Goal: Information Seeking & Learning: Learn about a topic

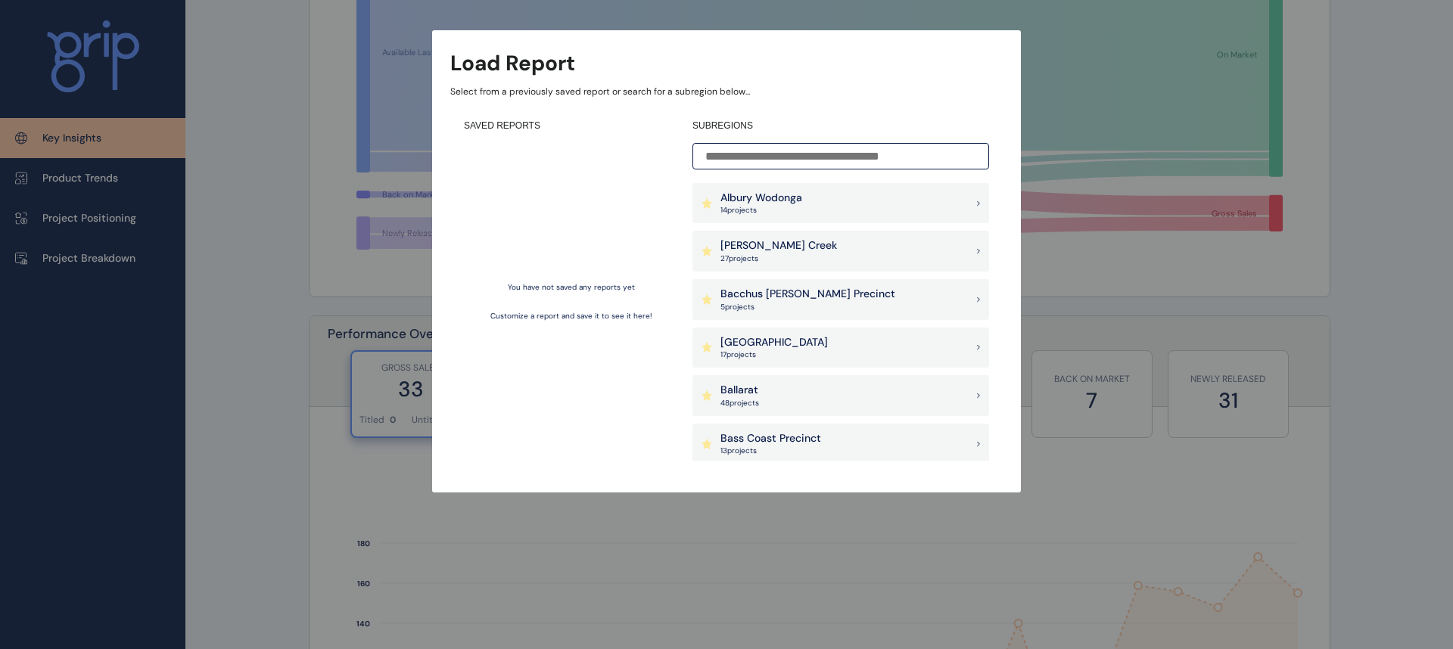
scroll to position [259, 0]
click at [287, 325] on div "Load Report Select from a previously saved report or search for a subregion bel…" at bounding box center [726, 231] width 1453 height 462
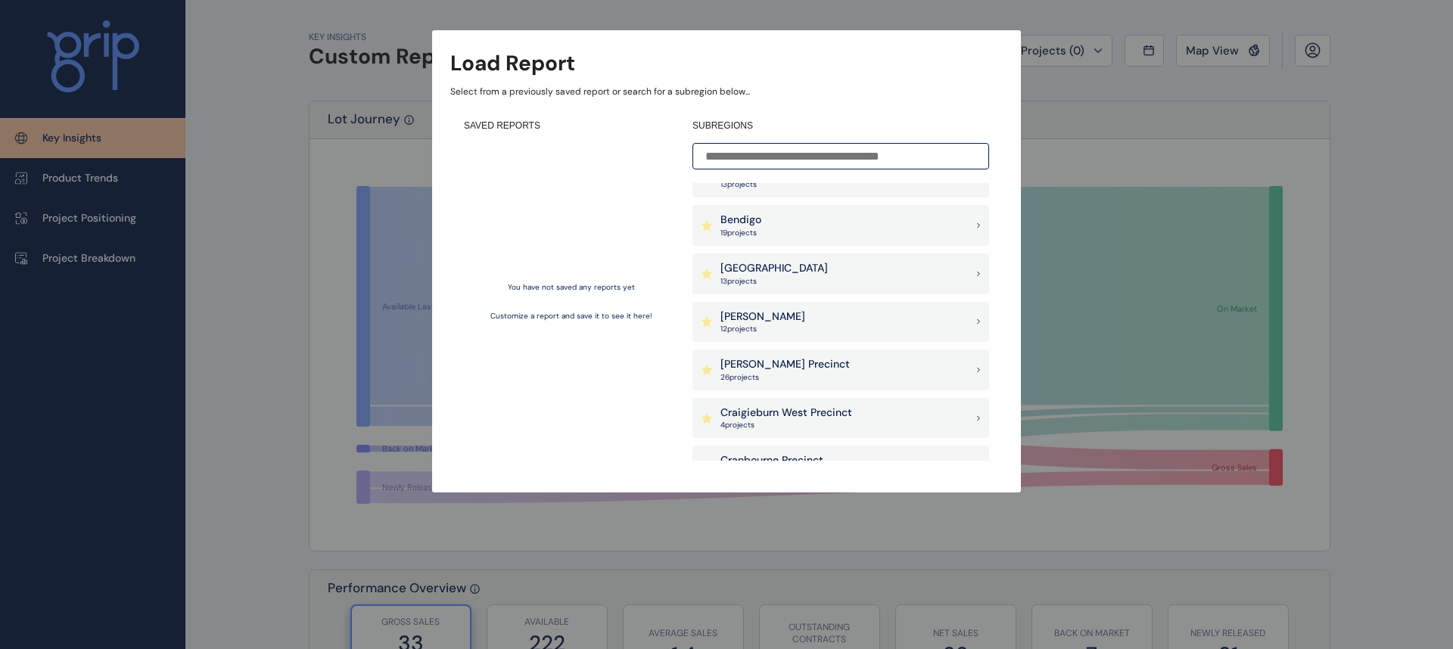
scroll to position [0, 0]
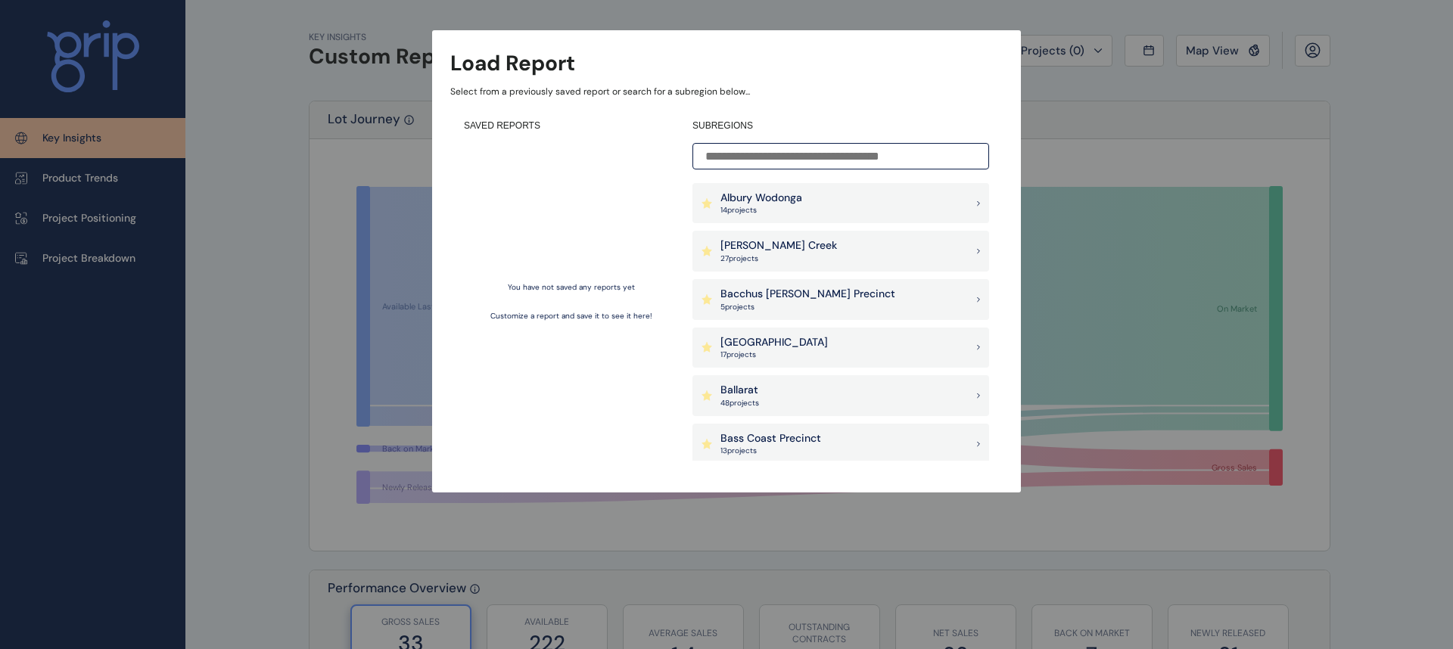
click at [811, 258] on div "[PERSON_NAME] Creek 27 project s" at bounding box center [840, 251] width 297 height 41
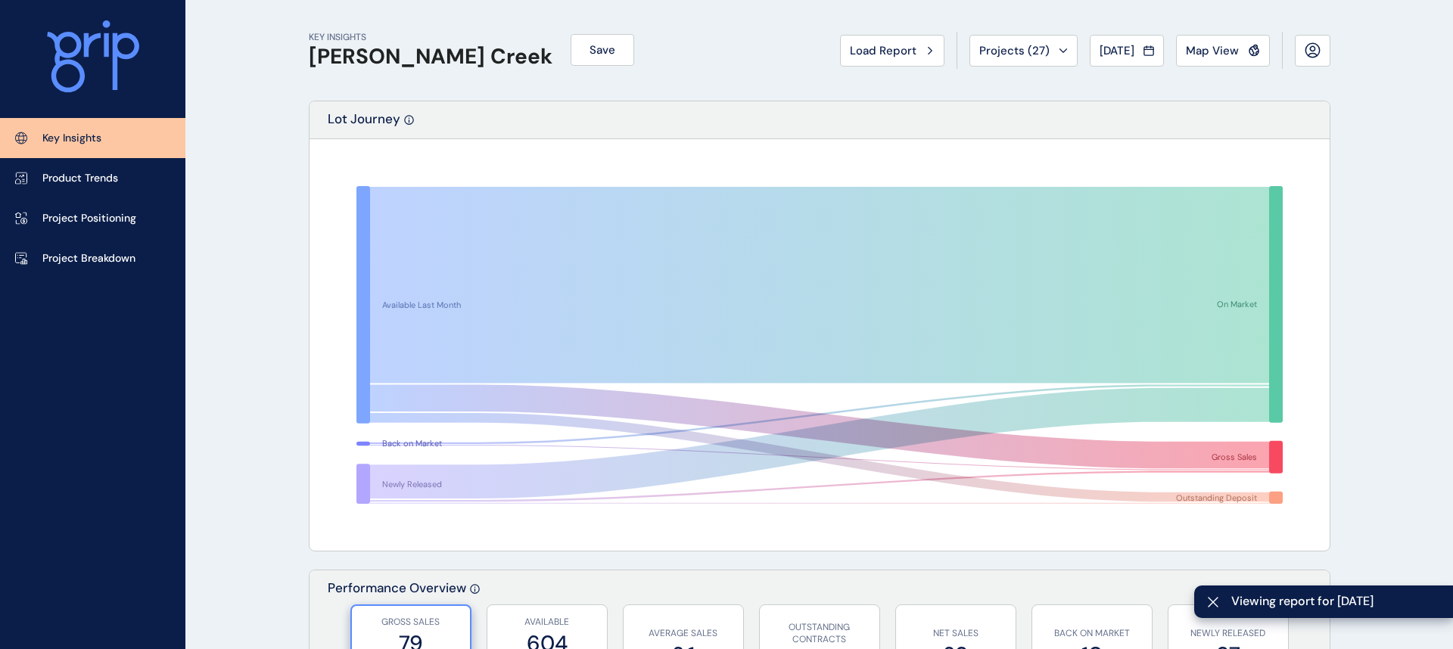
click at [90, 134] on p "Key Insights" at bounding box center [71, 138] width 59 height 15
click at [92, 187] on link "Product Trends" at bounding box center [92, 178] width 185 height 40
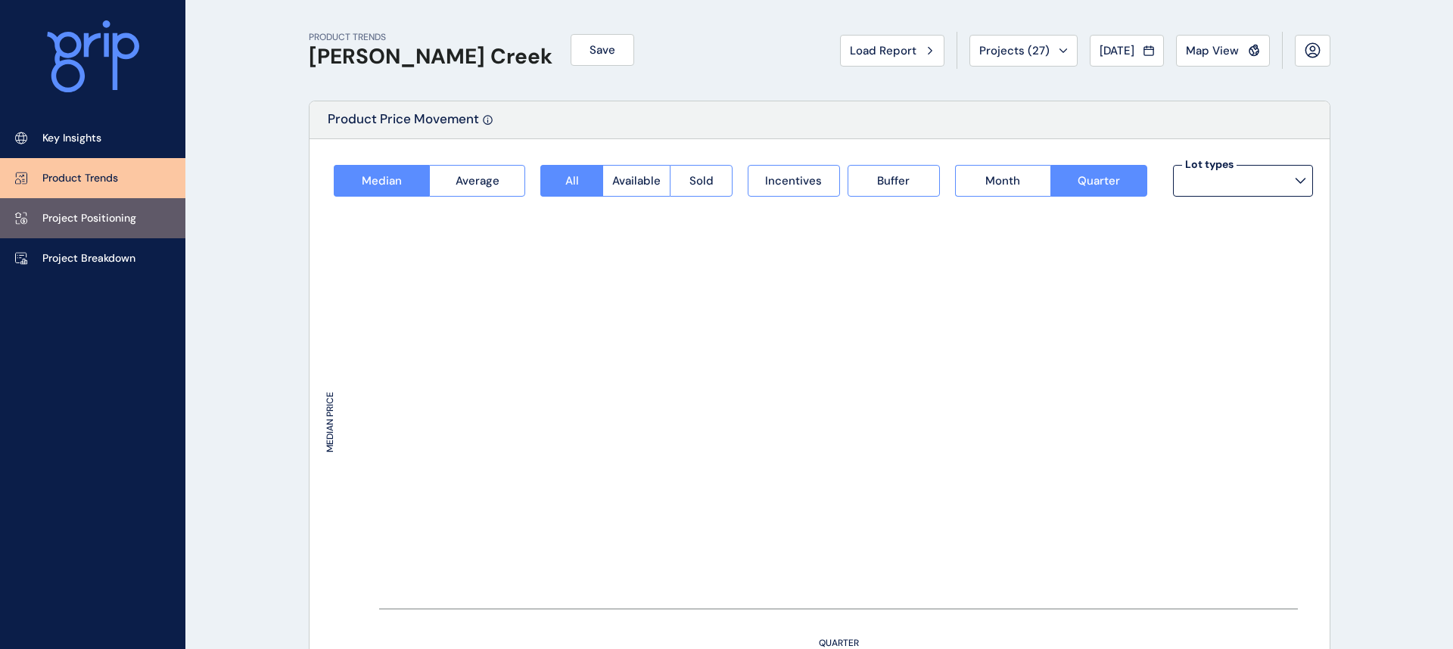
type input "**********"
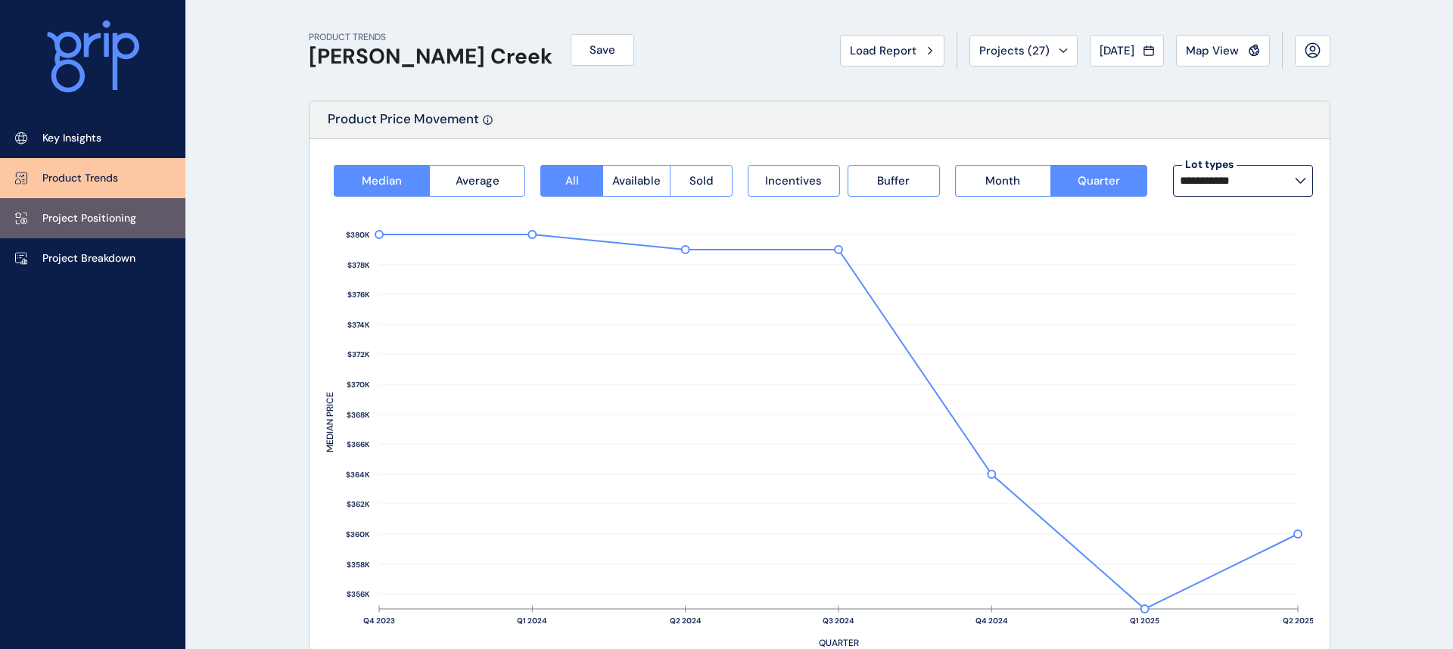
click at [92, 220] on p "Project Positioning" at bounding box center [89, 218] width 94 height 15
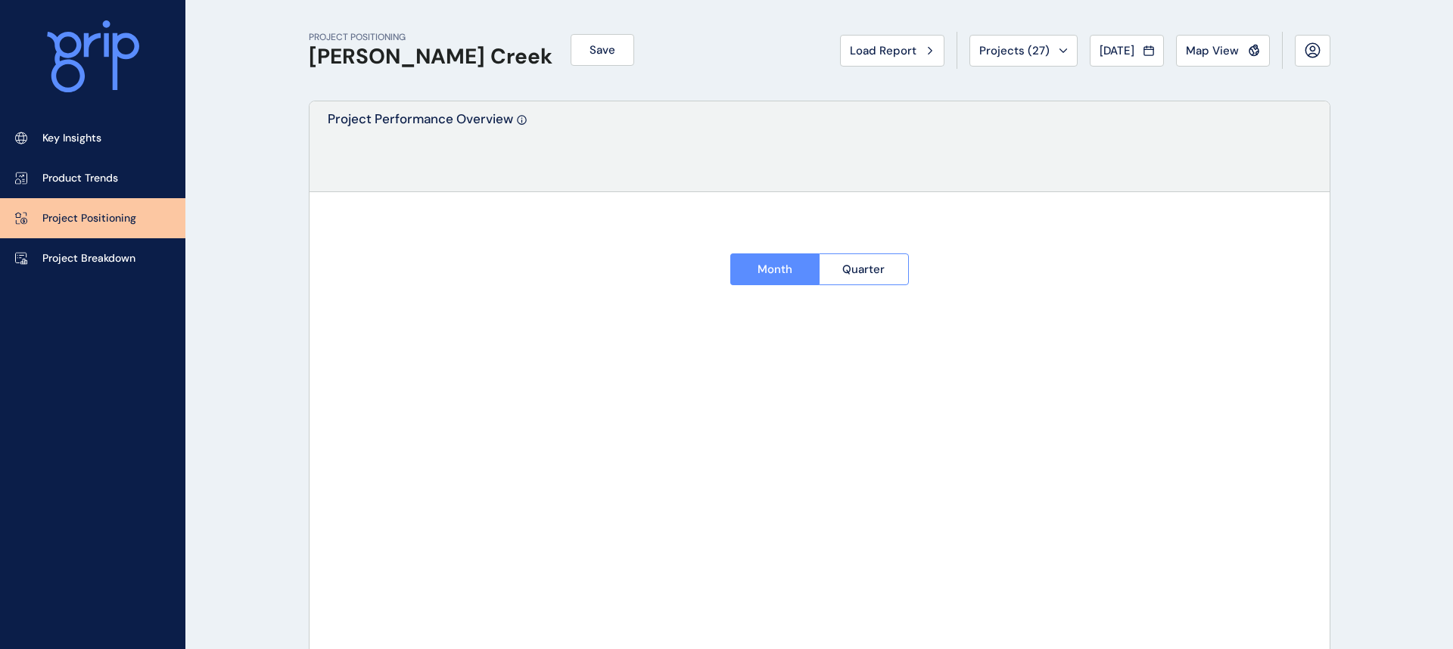
type input "*********"
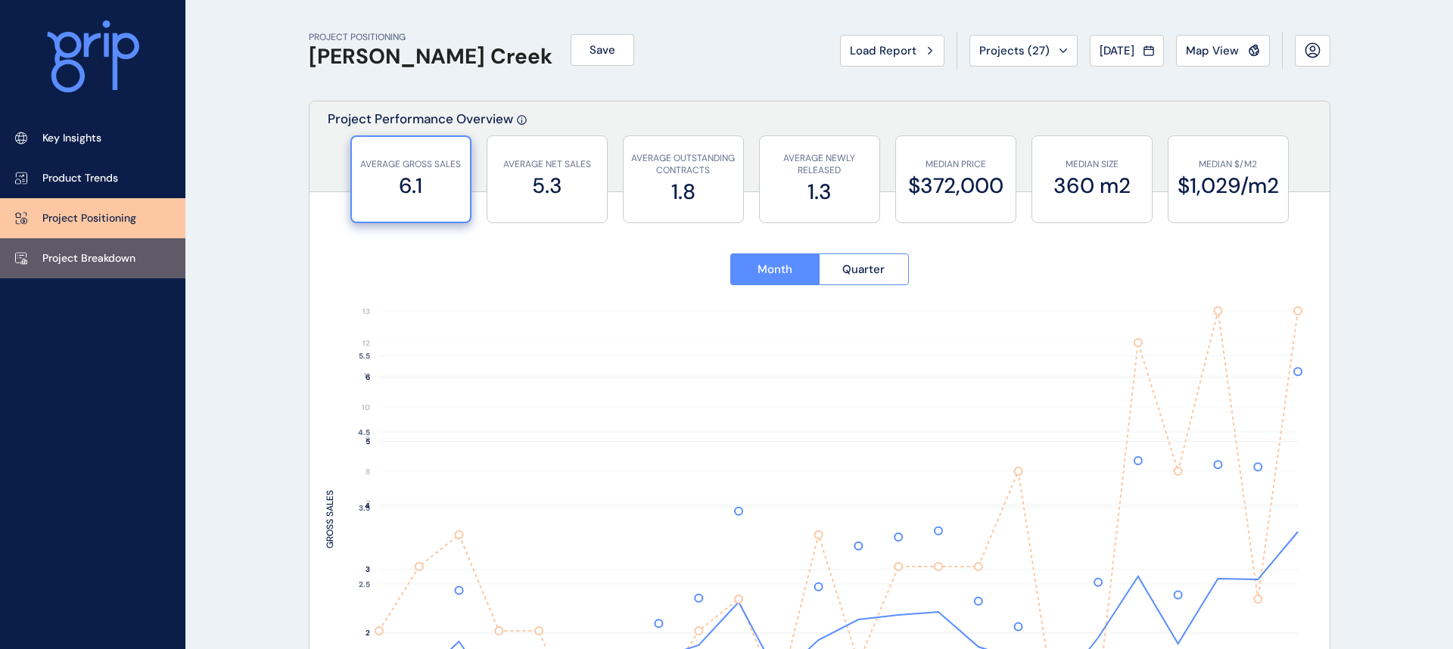
click at [89, 251] on p "Project Breakdown" at bounding box center [88, 258] width 93 height 15
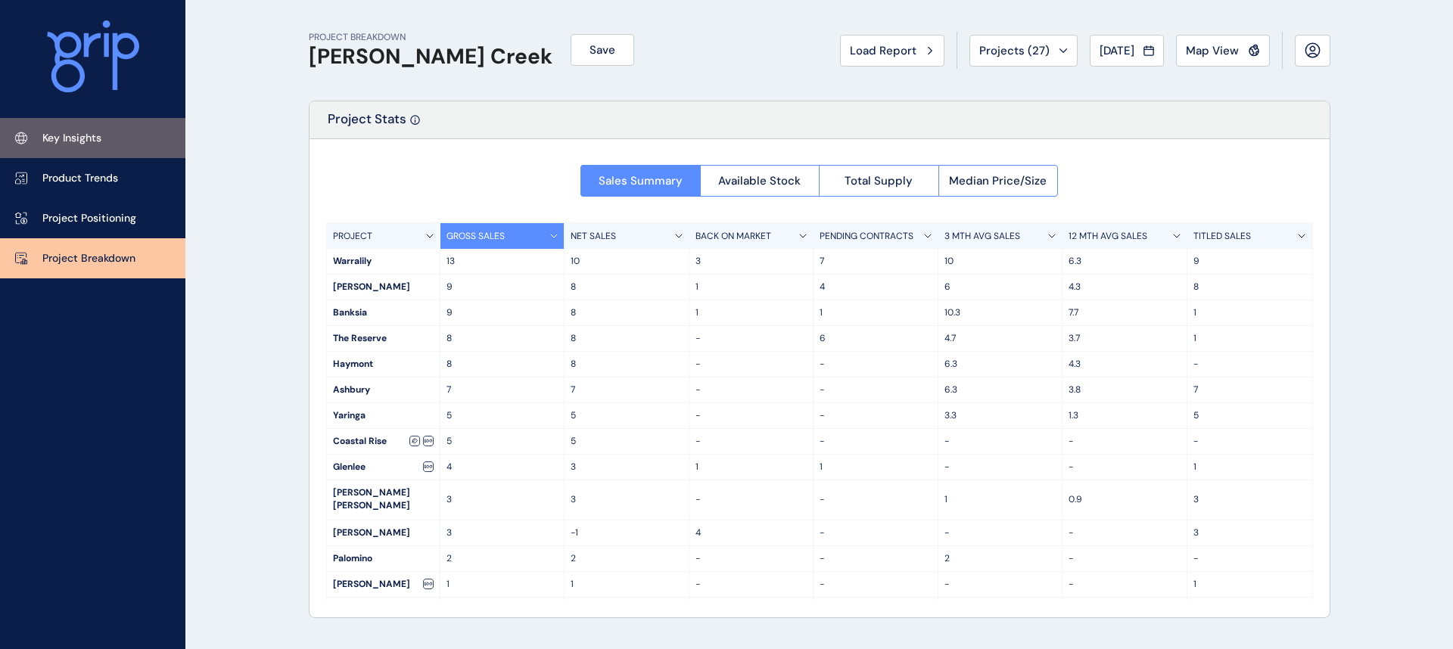
click at [80, 142] on p "Key Insights" at bounding box center [71, 138] width 59 height 15
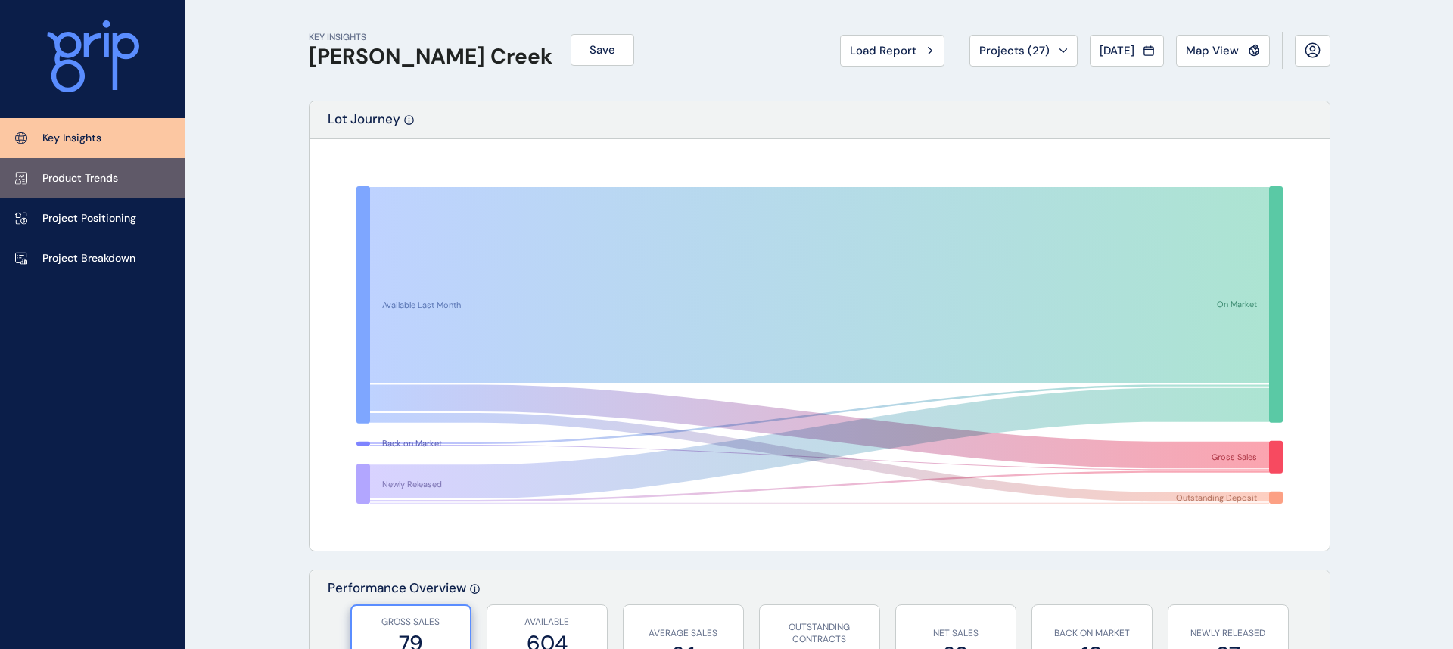
click at [80, 193] on link "Product Trends" at bounding box center [92, 178] width 185 height 40
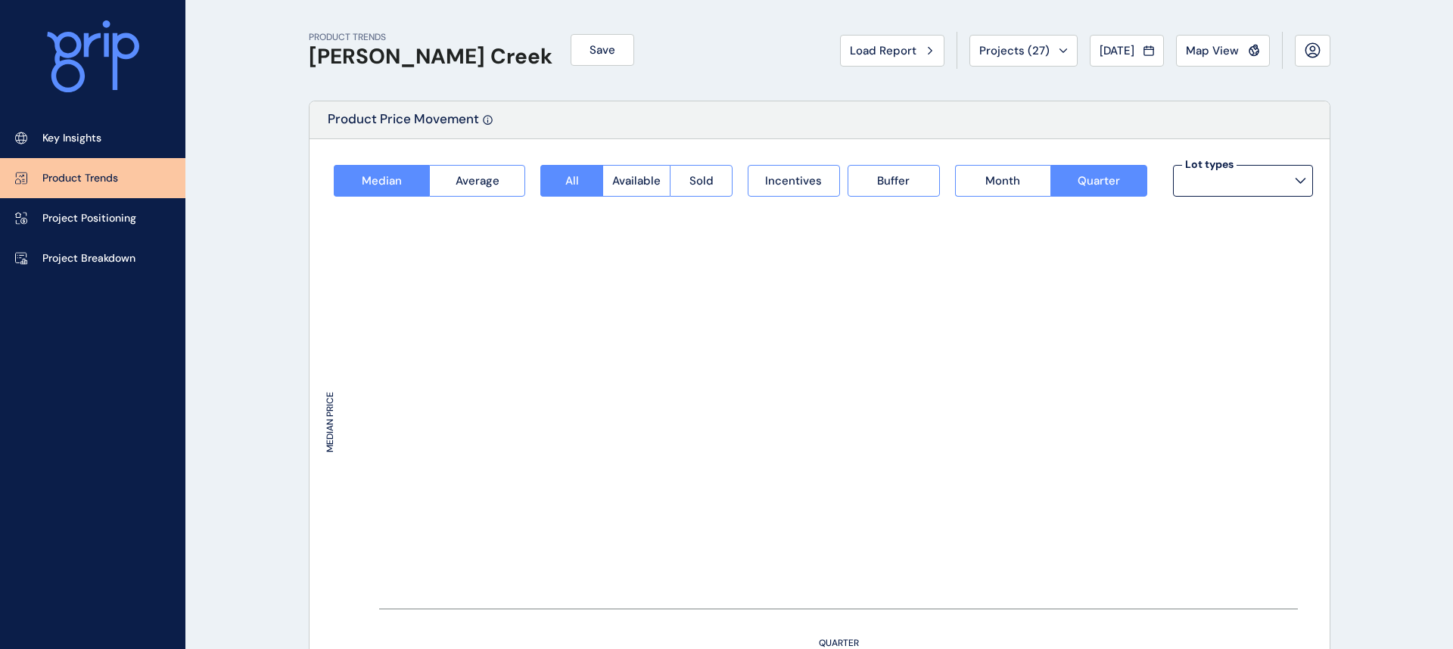
type input "**********"
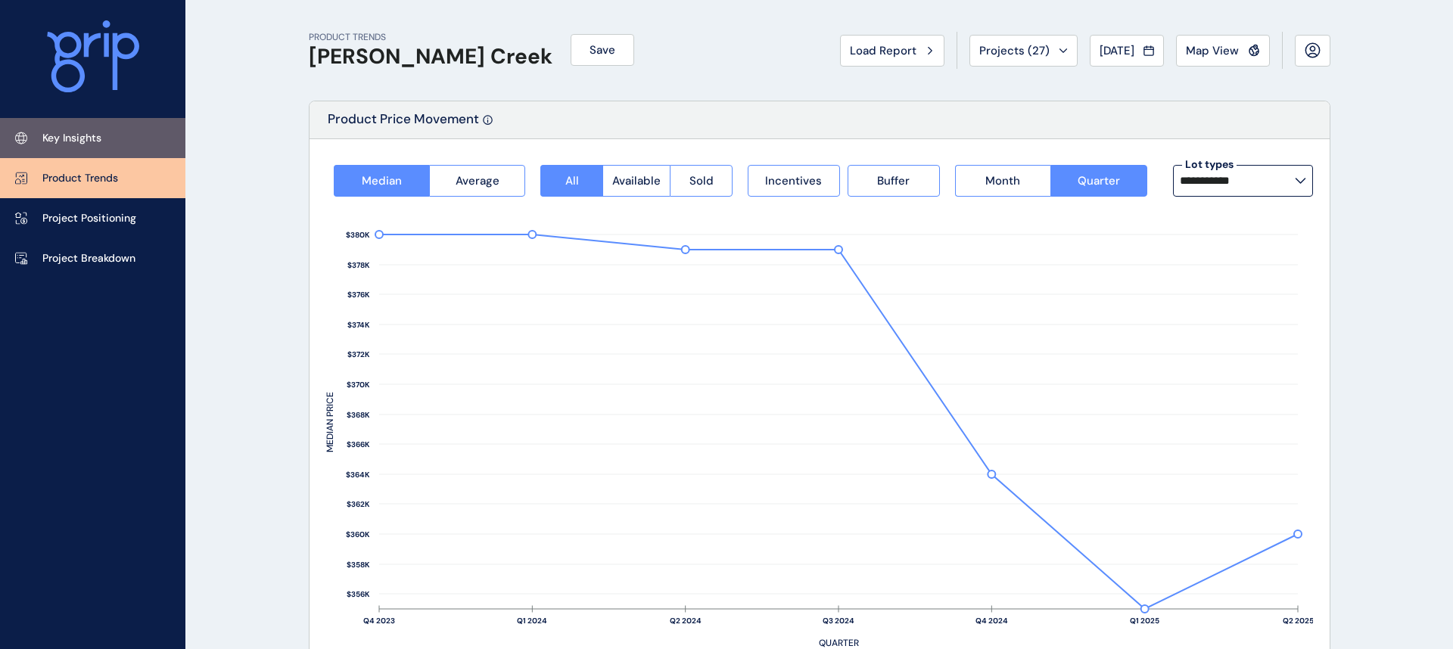
click at [87, 152] on link "Key Insights" at bounding box center [92, 138] width 185 height 40
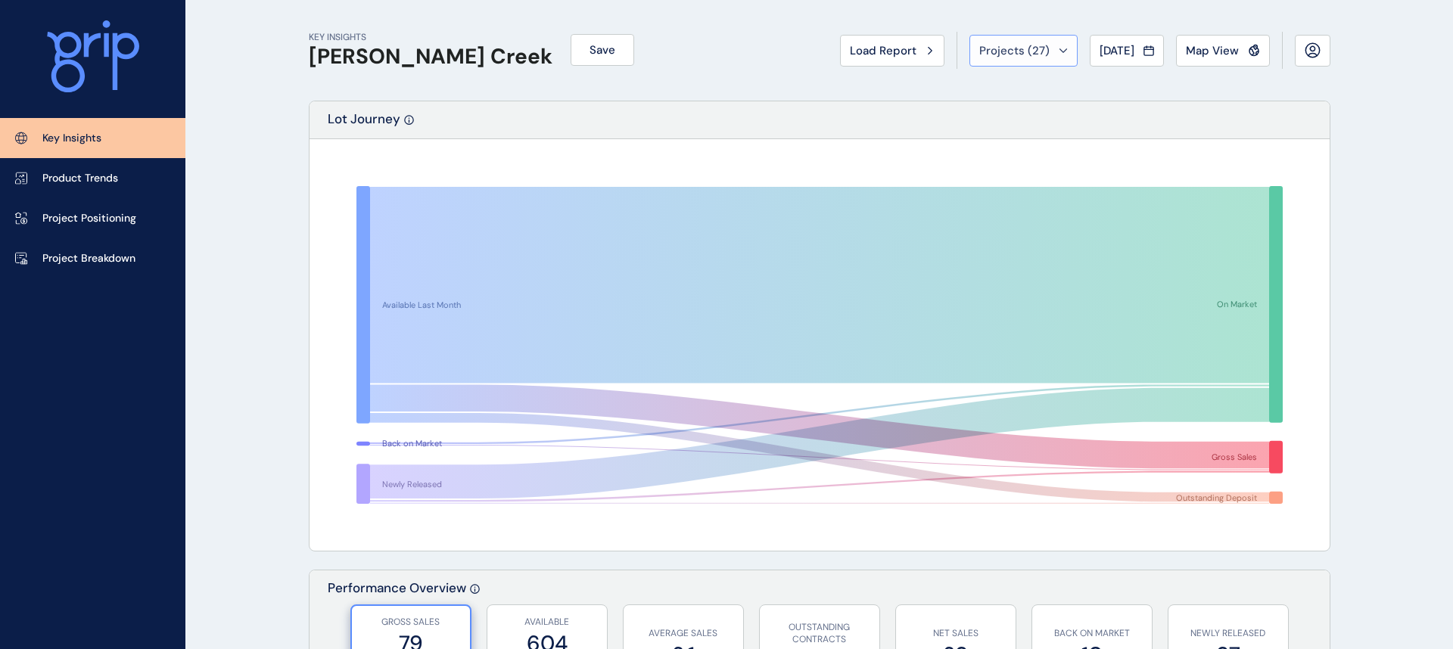
click at [980, 51] on span "Projects ( 27 )" at bounding box center [1014, 50] width 70 height 15
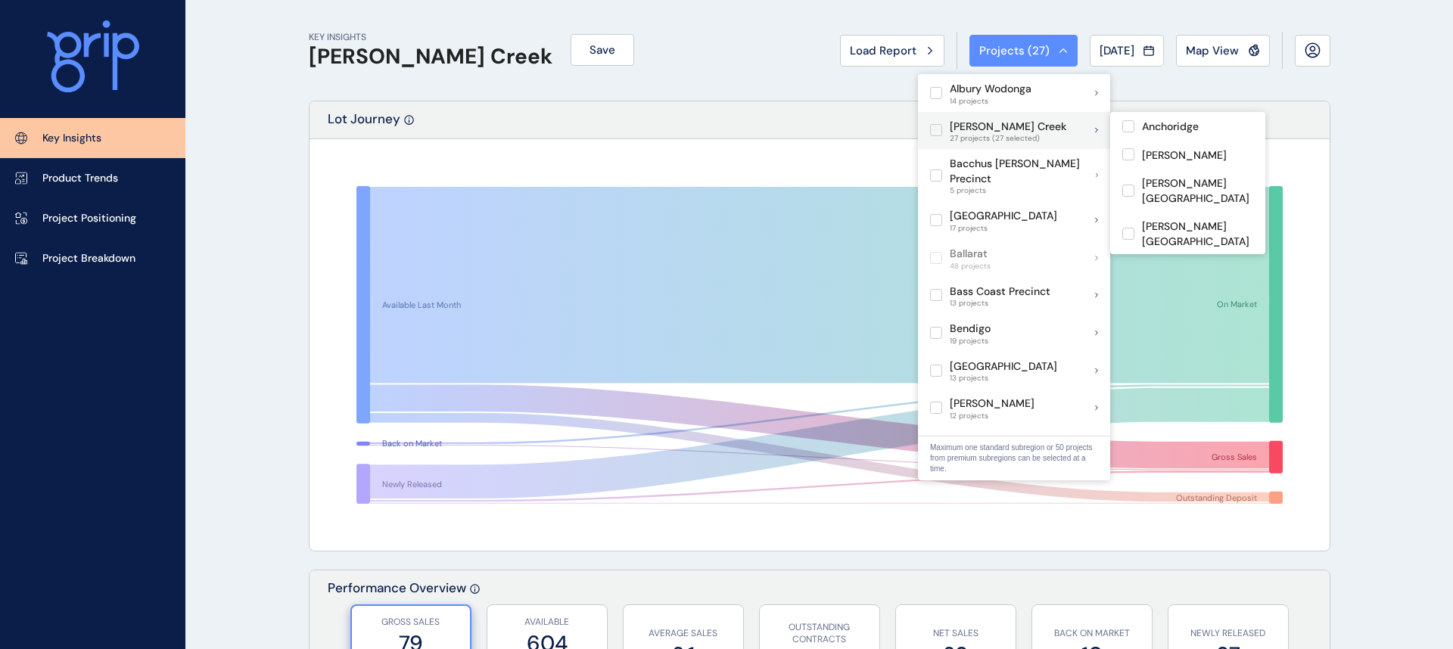
click at [933, 134] on label at bounding box center [936, 130] width 12 height 12
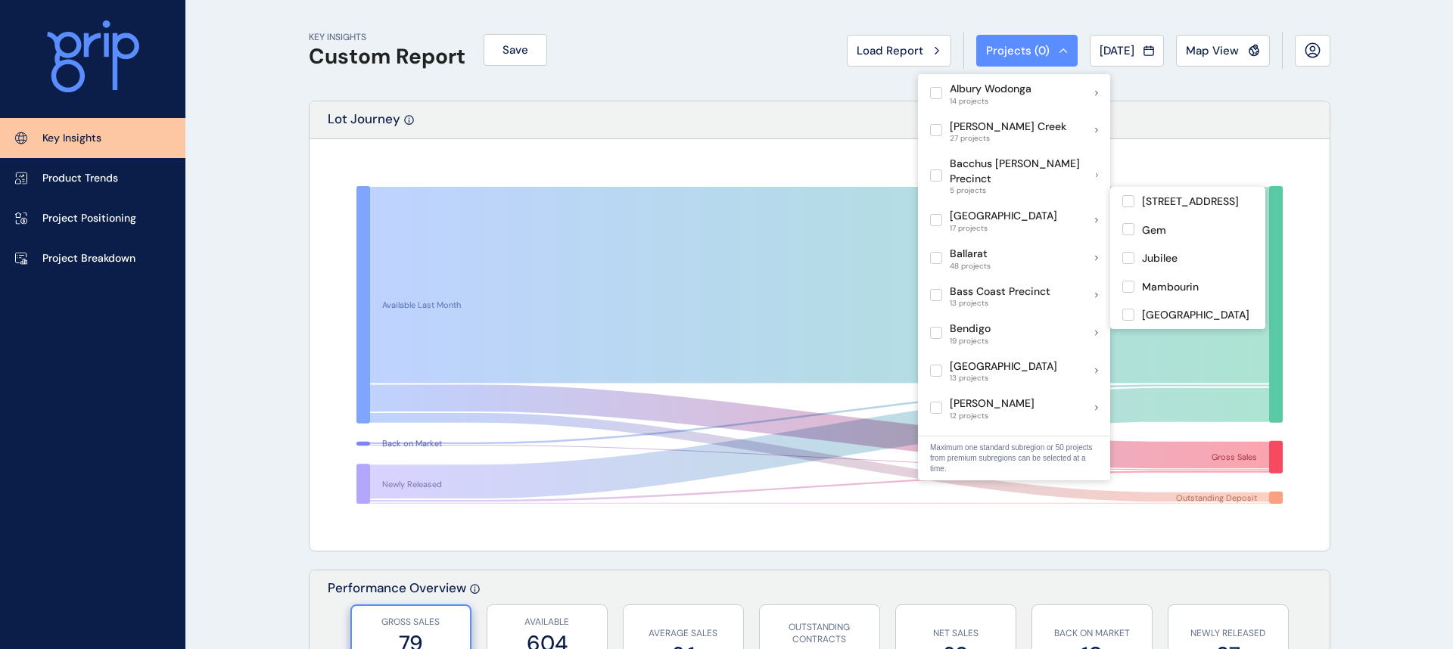
scroll to position [1177, 0]
